Goal: Obtain resource: Obtain resource

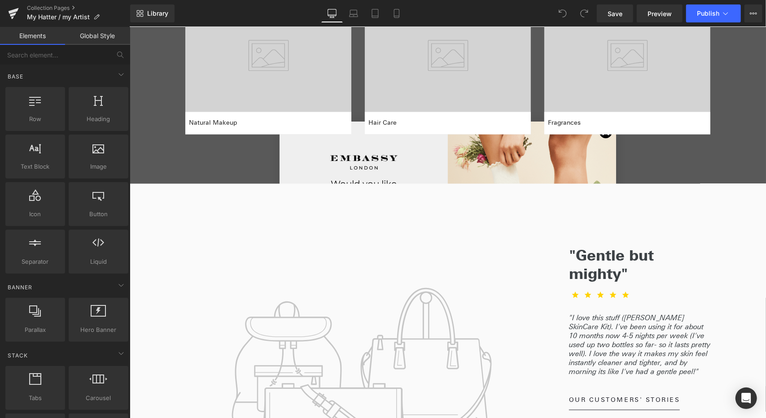
scroll to position [942, 0]
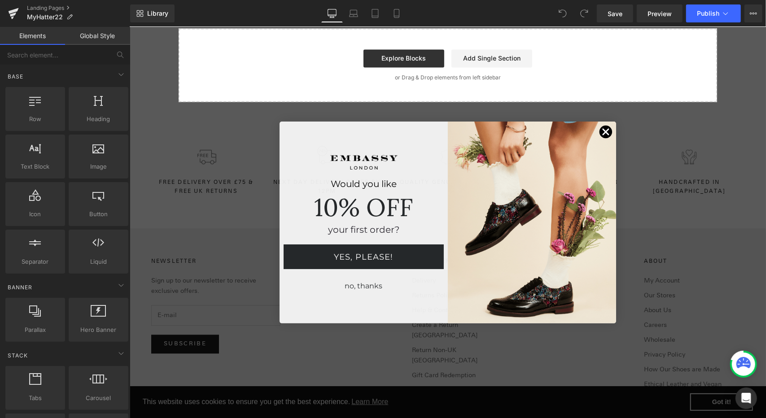
scroll to position [1345, 0]
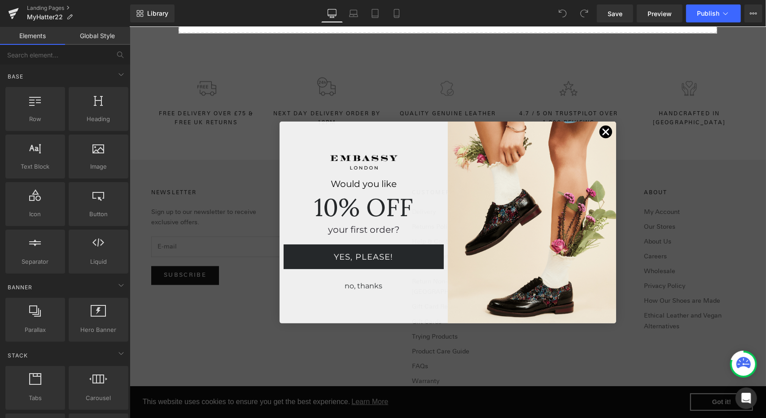
click at [603, 127] on circle "Close dialog" at bounding box center [605, 131] width 13 height 13
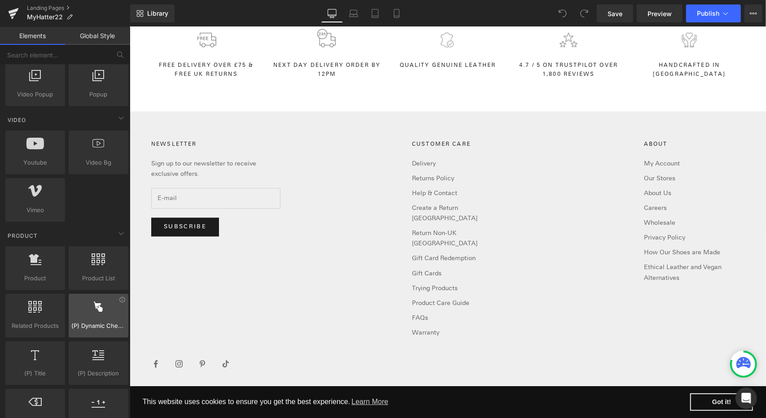
scroll to position [583, 0]
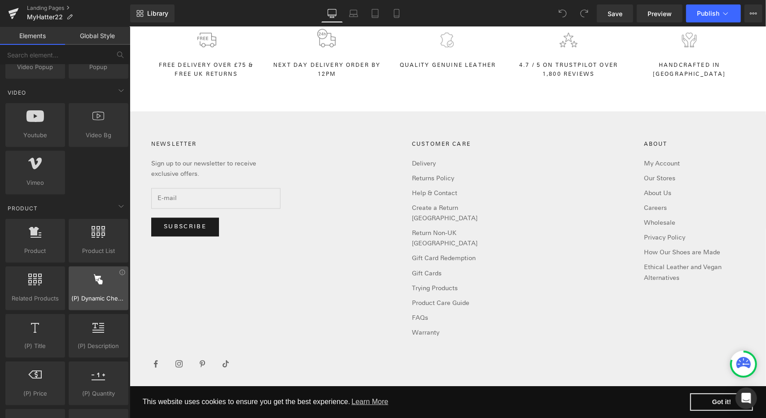
click at [119, 274] on div at bounding box center [98, 284] width 54 height 20
click at [120, 269] on icon at bounding box center [122, 272] width 7 height 7
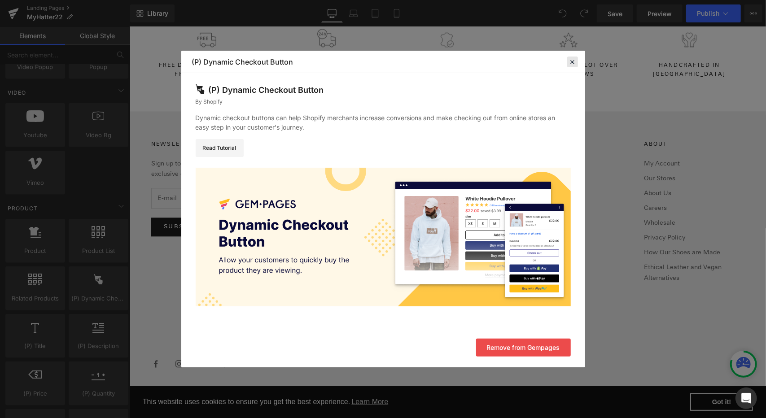
click at [576, 60] on icon at bounding box center [572, 62] width 8 height 8
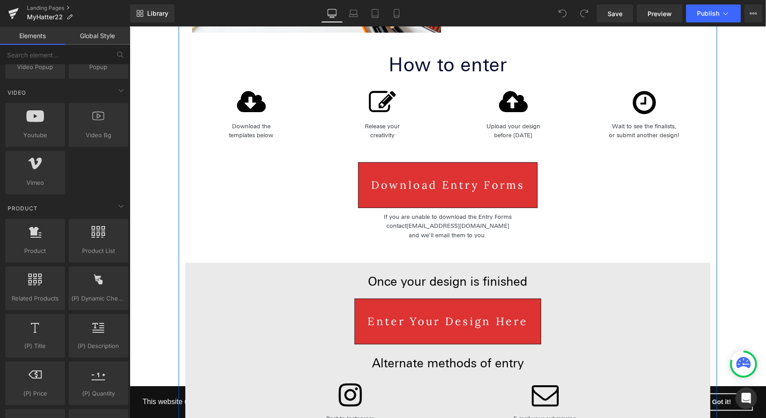
scroll to position [362, 0]
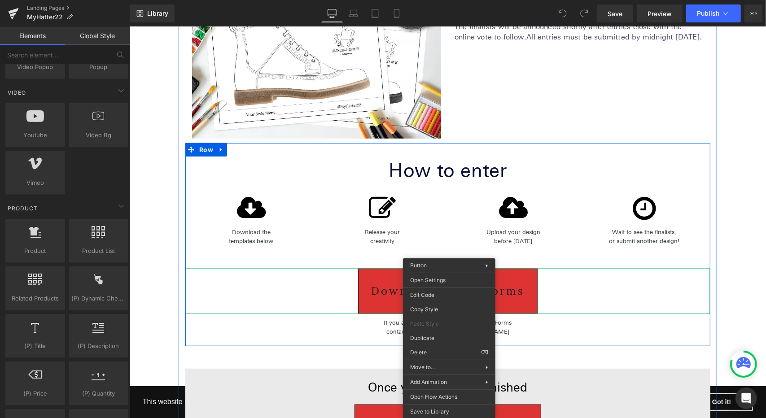
click at [605, 297] on div "Download Entry Forms" at bounding box center [447, 291] width 524 height 46
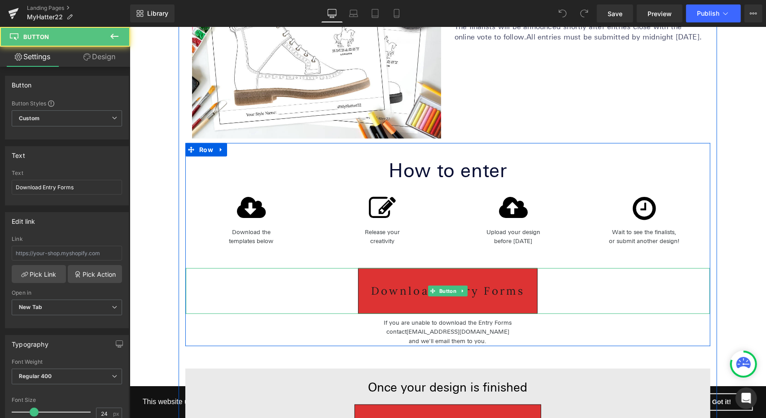
click at [502, 292] on span "Download Entry Forms" at bounding box center [446, 290] width 153 height 14
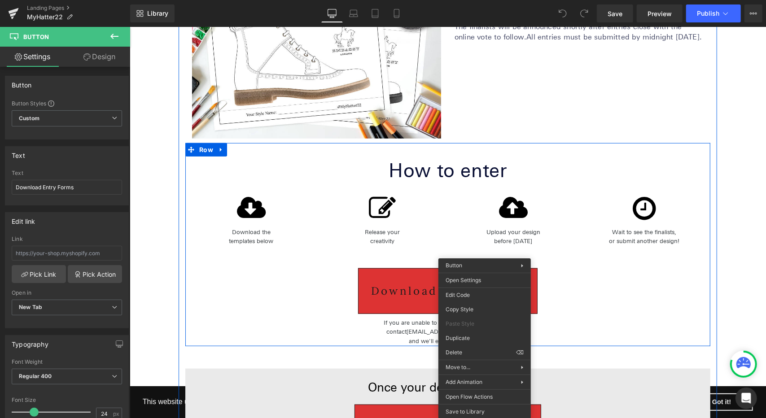
click at [393, 289] on span "Download Entry Forms" at bounding box center [446, 290] width 153 height 14
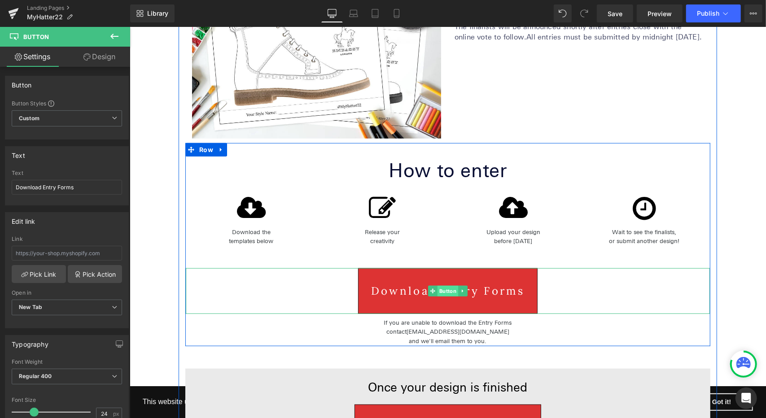
click at [439, 288] on span "Button" at bounding box center [447, 290] width 21 height 11
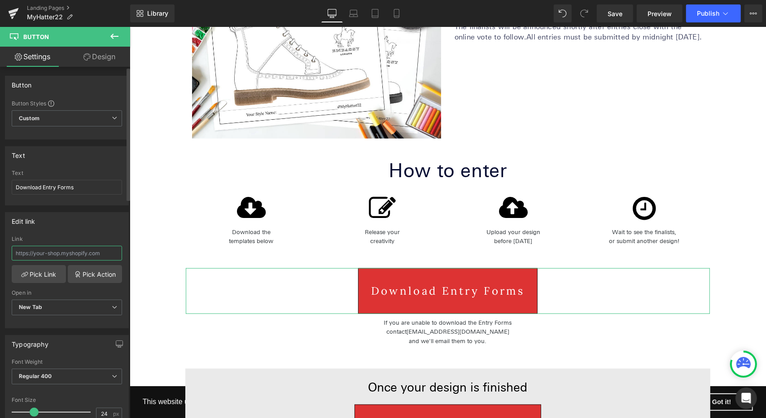
click at [79, 251] on input "text" at bounding box center [67, 253] width 110 height 15
click at [157, 261] on div "#MyHatter22 Design Competition | WIN your shoes! Heading Row ENTIRES NOW CLOSED…" at bounding box center [447, 366] width 636 height 1300
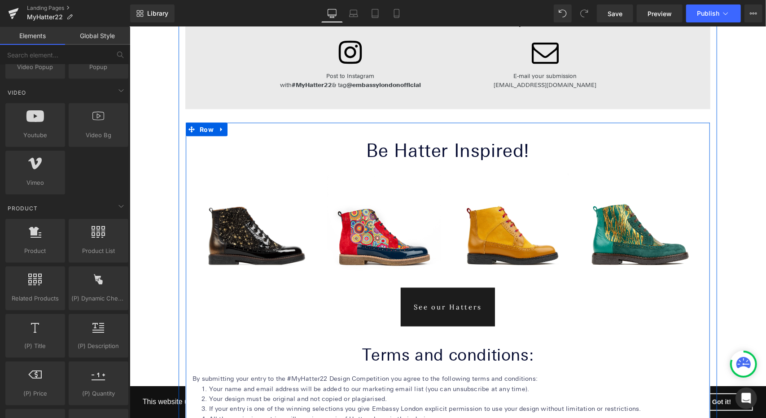
scroll to position [901, 0]
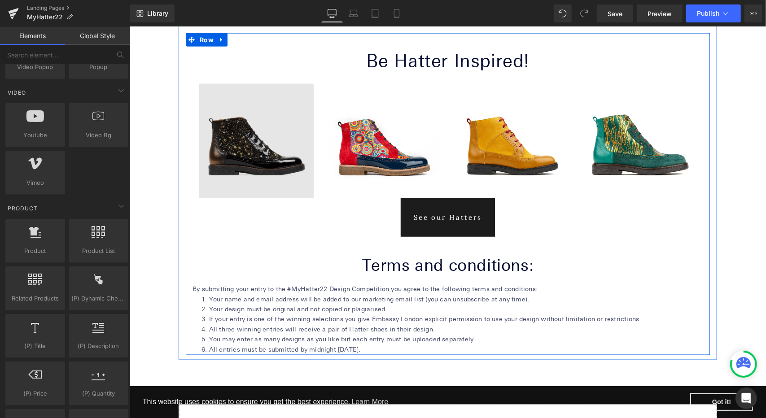
click at [221, 149] on img at bounding box center [256, 140] width 114 height 114
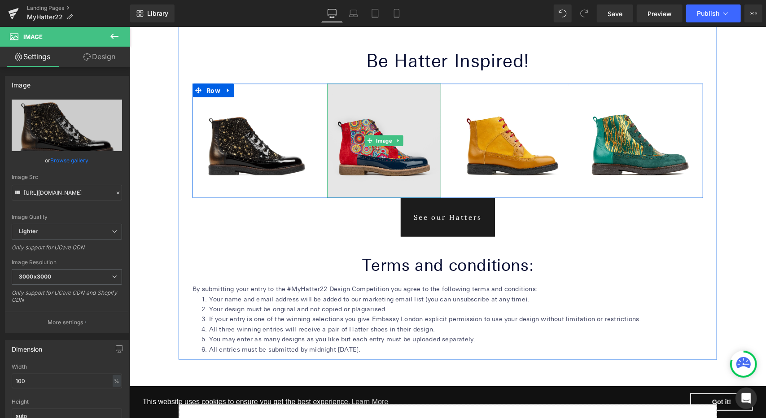
click at [358, 132] on img at bounding box center [383, 140] width 114 height 114
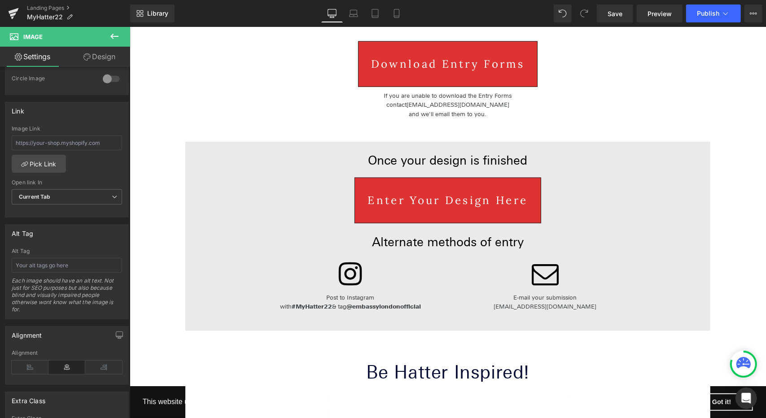
scroll to position [587, 0]
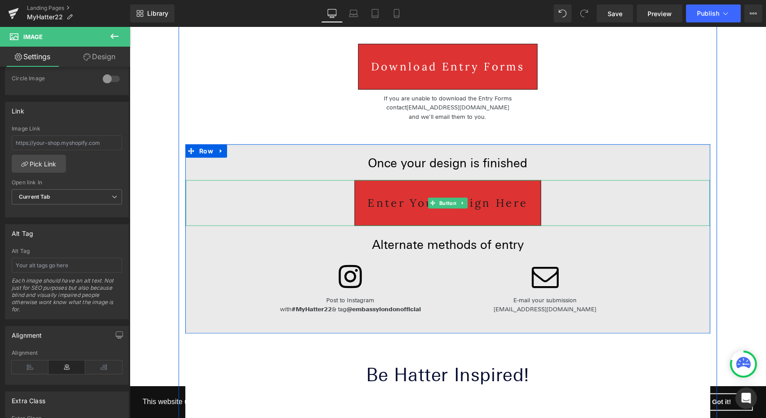
click at [500, 200] on span "Enter Your Design Here" at bounding box center [447, 203] width 160 height 14
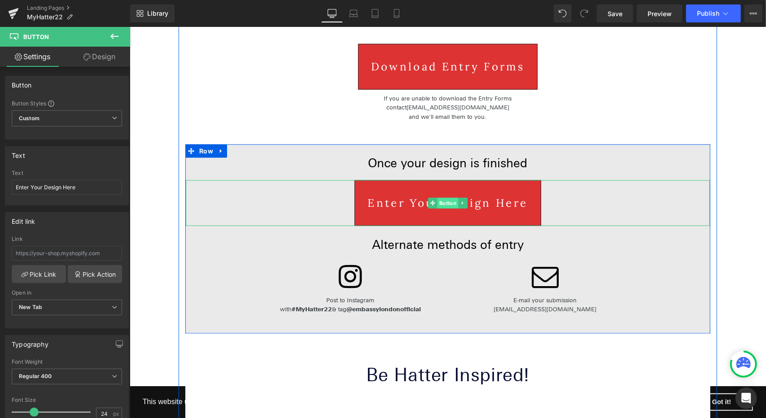
click at [442, 203] on span "Button" at bounding box center [447, 202] width 21 height 11
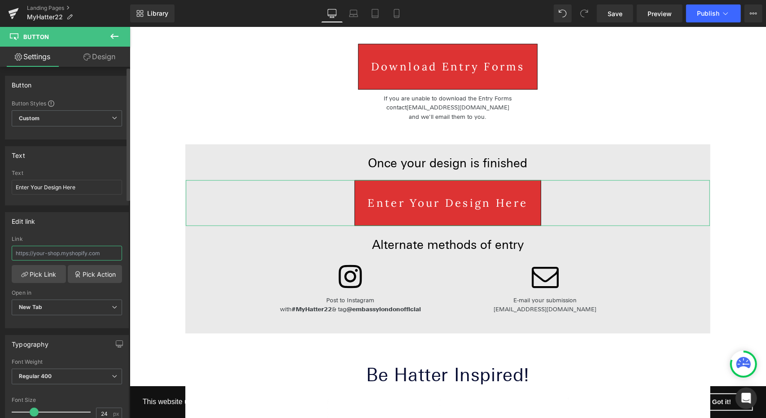
click at [81, 252] on input "text" at bounding box center [67, 253] width 110 height 15
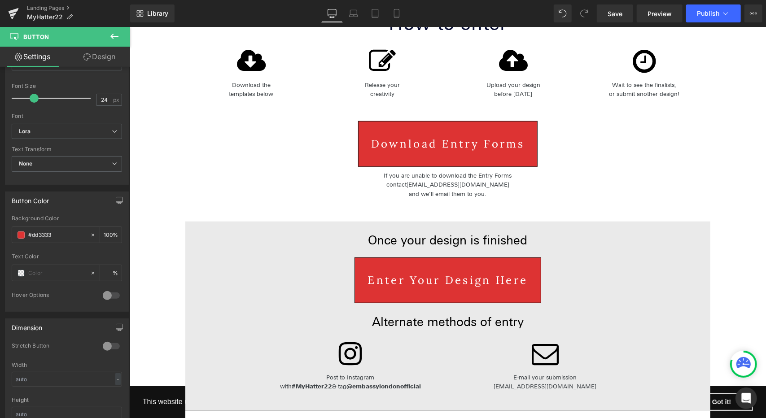
scroll to position [497, 0]
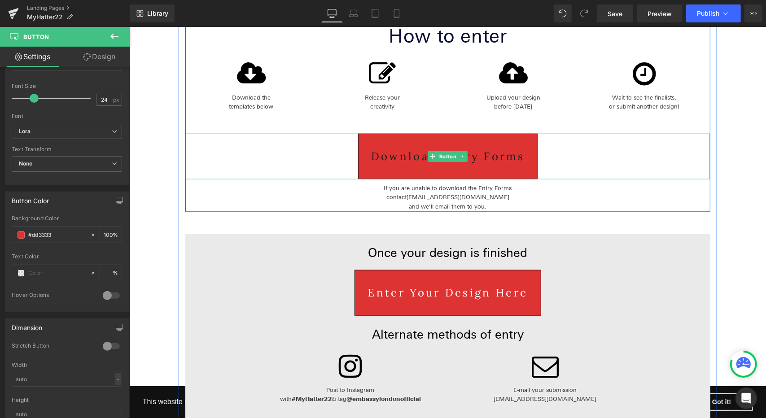
click at [478, 154] on span "Download Entry Forms" at bounding box center [446, 156] width 153 height 14
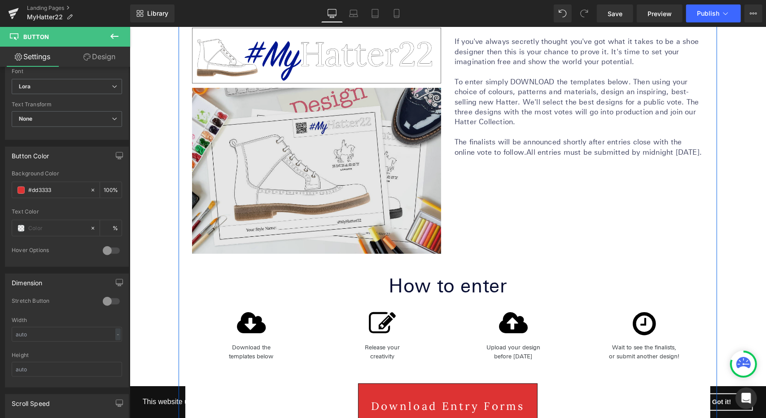
scroll to position [228, 0]
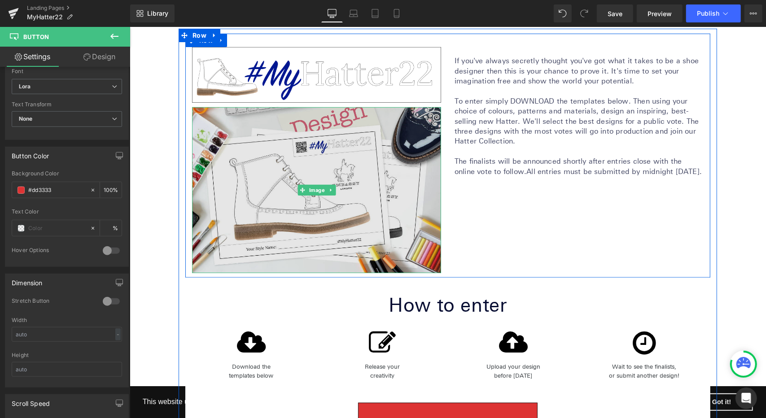
click at [338, 153] on img at bounding box center [315, 190] width 249 height 166
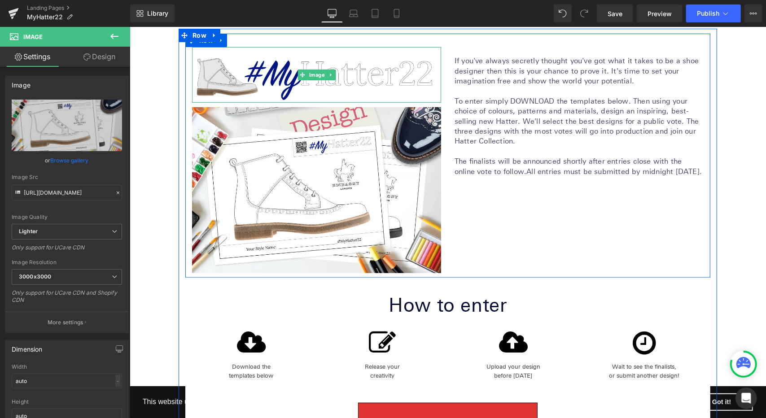
click at [357, 74] on img at bounding box center [315, 74] width 249 height 55
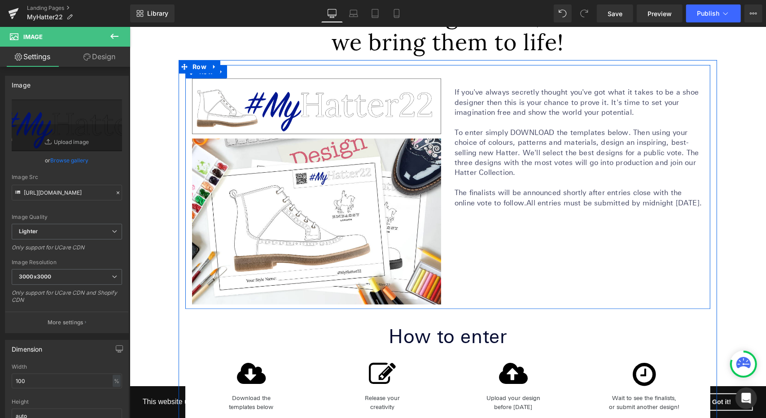
scroll to position [93, 0]
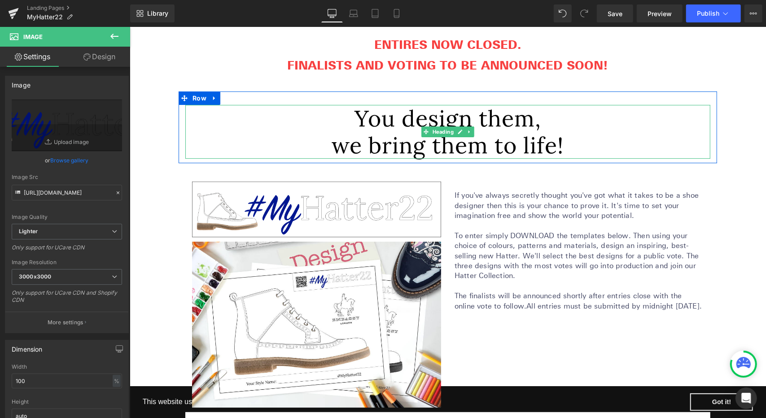
click at [316, 135] on h1 "we bring them to life!" at bounding box center [447, 144] width 525 height 27
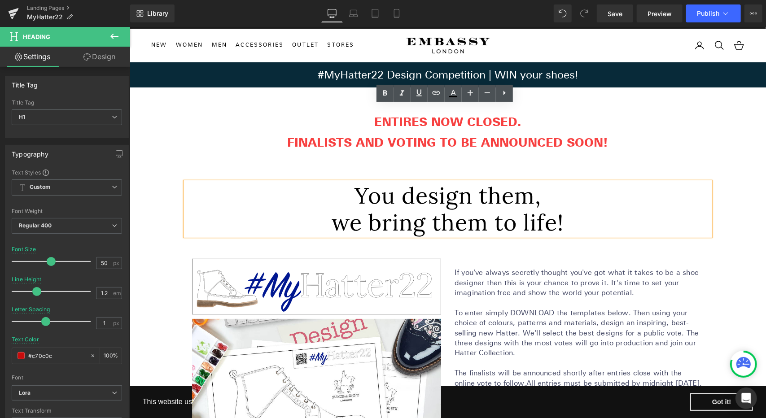
scroll to position [0, 0]
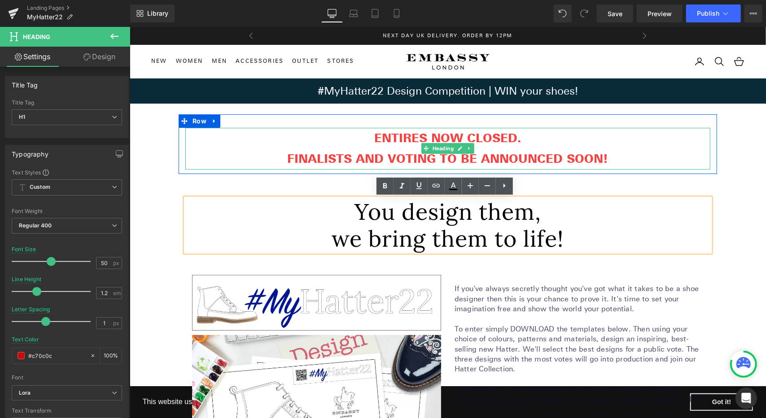
click at [352, 138] on div "ENTIRES NOW CLOSED." at bounding box center [447, 137] width 525 height 21
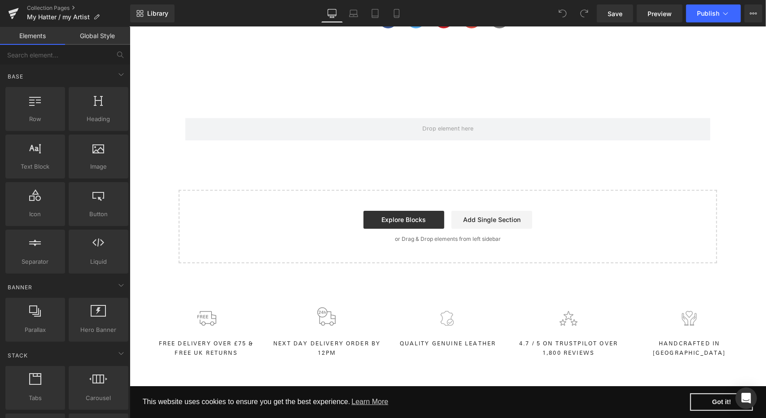
scroll to position [1973, 0]
